Goal: Task Accomplishment & Management: Manage account settings

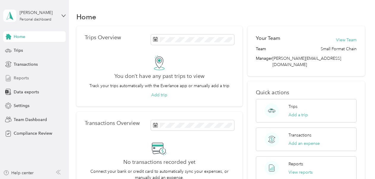
click at [23, 79] on span "Reports" at bounding box center [21, 78] width 15 height 6
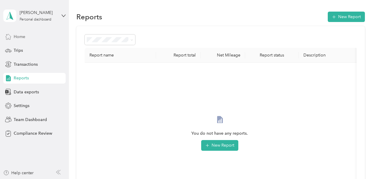
click at [20, 38] on span "Home" at bounding box center [20, 37] width 12 height 6
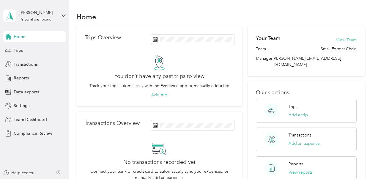
click at [345, 39] on button "View Team" at bounding box center [346, 40] width 20 height 6
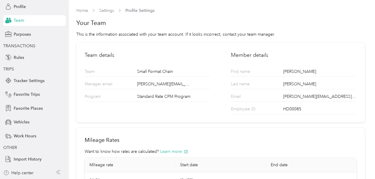
click at [21, 21] on span "Team" at bounding box center [19, 20] width 10 height 6
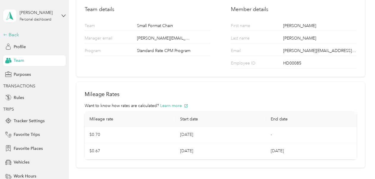
click at [10, 33] on div "Back" at bounding box center [32, 34] width 59 height 7
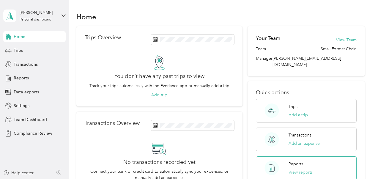
click at [295, 169] on button "View reports" at bounding box center [300, 172] width 24 height 6
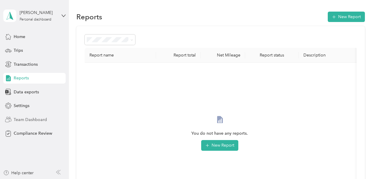
click at [26, 119] on span "Team Dashboard" at bounding box center [30, 119] width 33 height 6
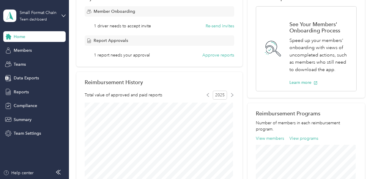
scroll to position [119, 0]
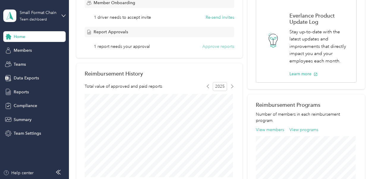
click at [221, 48] on button "Approve reports" at bounding box center [218, 46] width 32 height 6
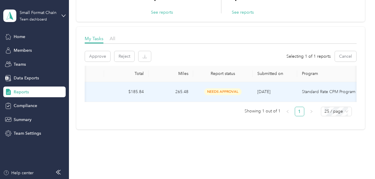
scroll to position [0, 119]
click at [224, 91] on span "needs approval" at bounding box center [221, 91] width 37 height 7
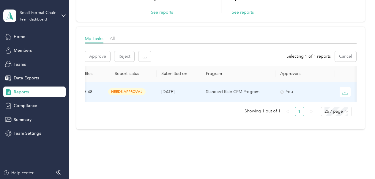
scroll to position [0, 223]
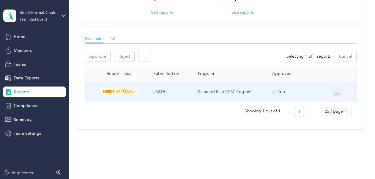
click at [334, 92] on icon "button" at bounding box center [337, 92] width 6 height 6
click at [298, 142] on div "Reports My Tasks 1 Needs my approval See reports 1 Needs my payment See reports…" at bounding box center [220, 51] width 303 height 221
click at [307, 171] on div "Reports My Tasks 1 Needs my approval See reports 1 Needs my payment See reports…" at bounding box center [220, 89] width 303 height 179
click at [267, 152] on div "Reports My Tasks 1 Needs my approval See reports 1 Needs my payment See reports…" at bounding box center [220, 51] width 303 height 221
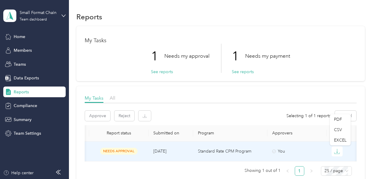
scroll to position [30, 0]
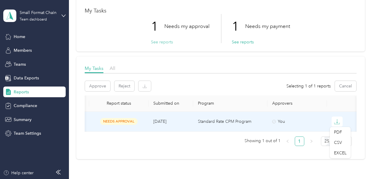
click at [166, 41] on button "See reports" at bounding box center [162, 42] width 22 height 6
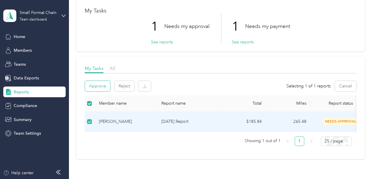
click at [100, 89] on button "Approve" at bounding box center [97, 86] width 25 height 10
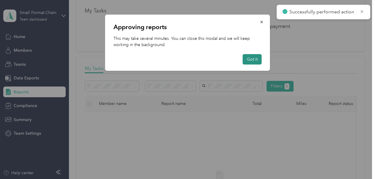
click at [255, 60] on button "Got it" at bounding box center [252, 59] width 19 height 10
